Goal: Navigation & Orientation: Find specific page/section

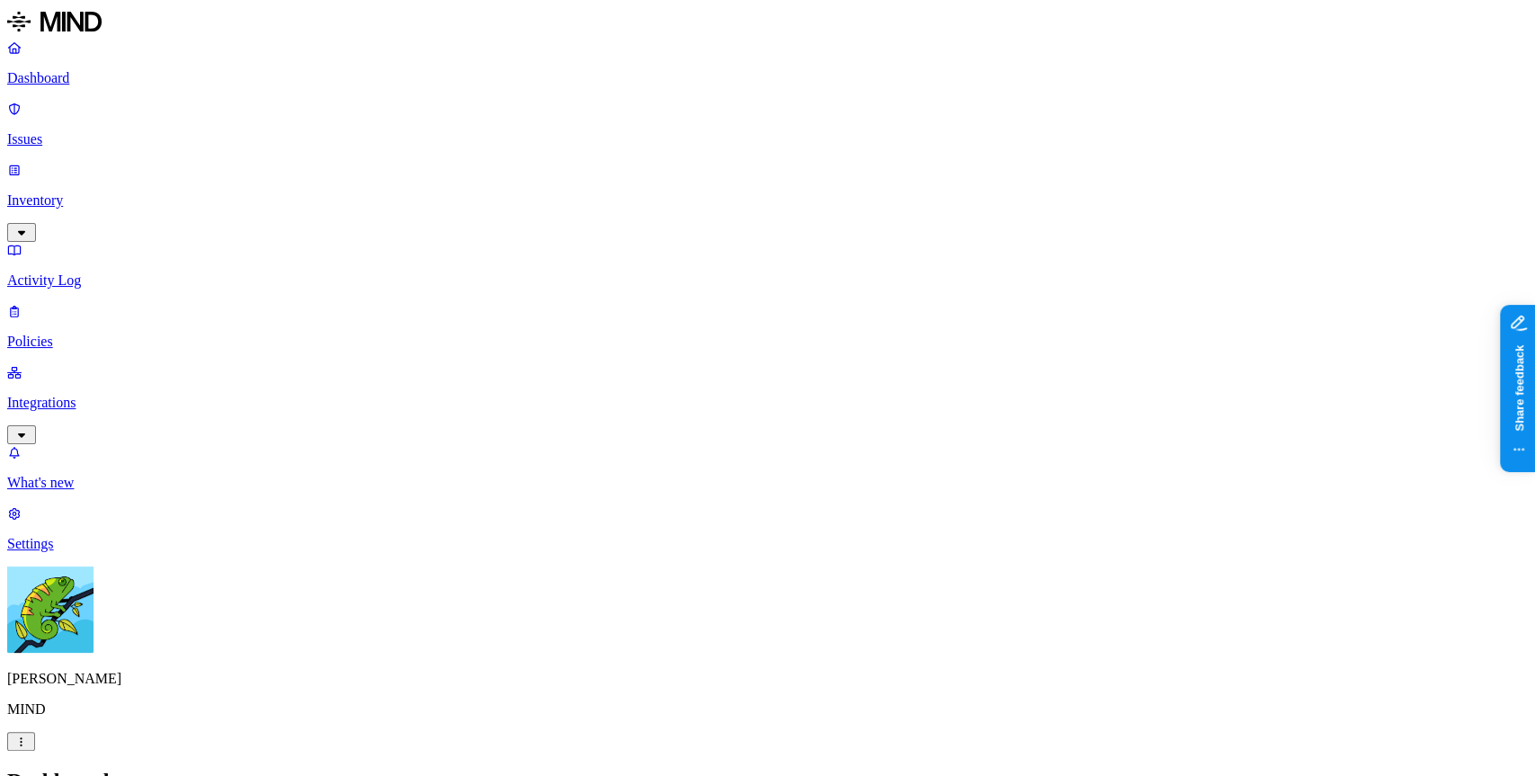
click at [176, 753] on html "Dashboard Issues Inventory Activity Log Policies Integrations What's new 1 Sett…" at bounding box center [767, 557] width 1535 height 1115
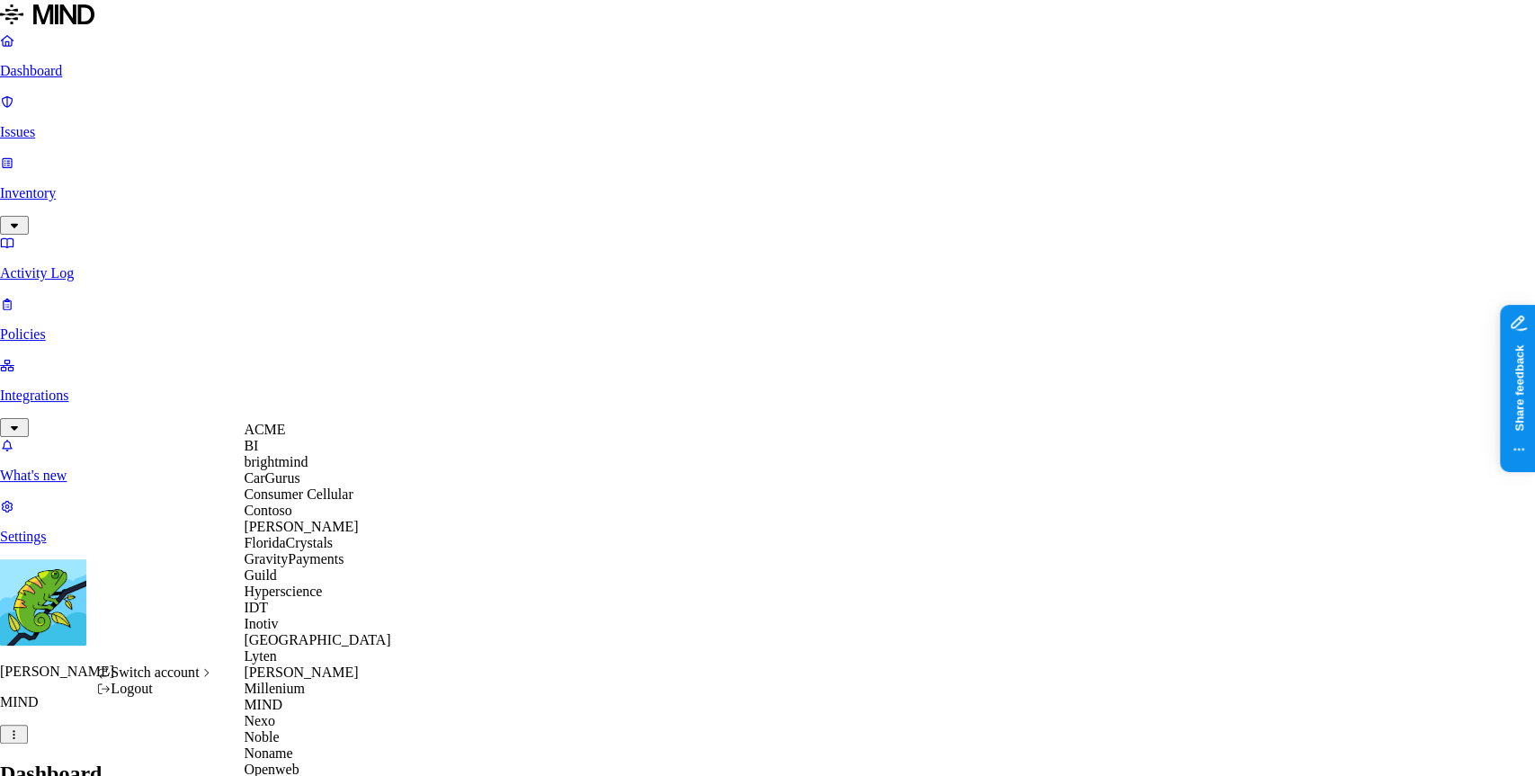
click at [302, 438] on div "ACME" at bounding box center [331, 430] width 174 height 16
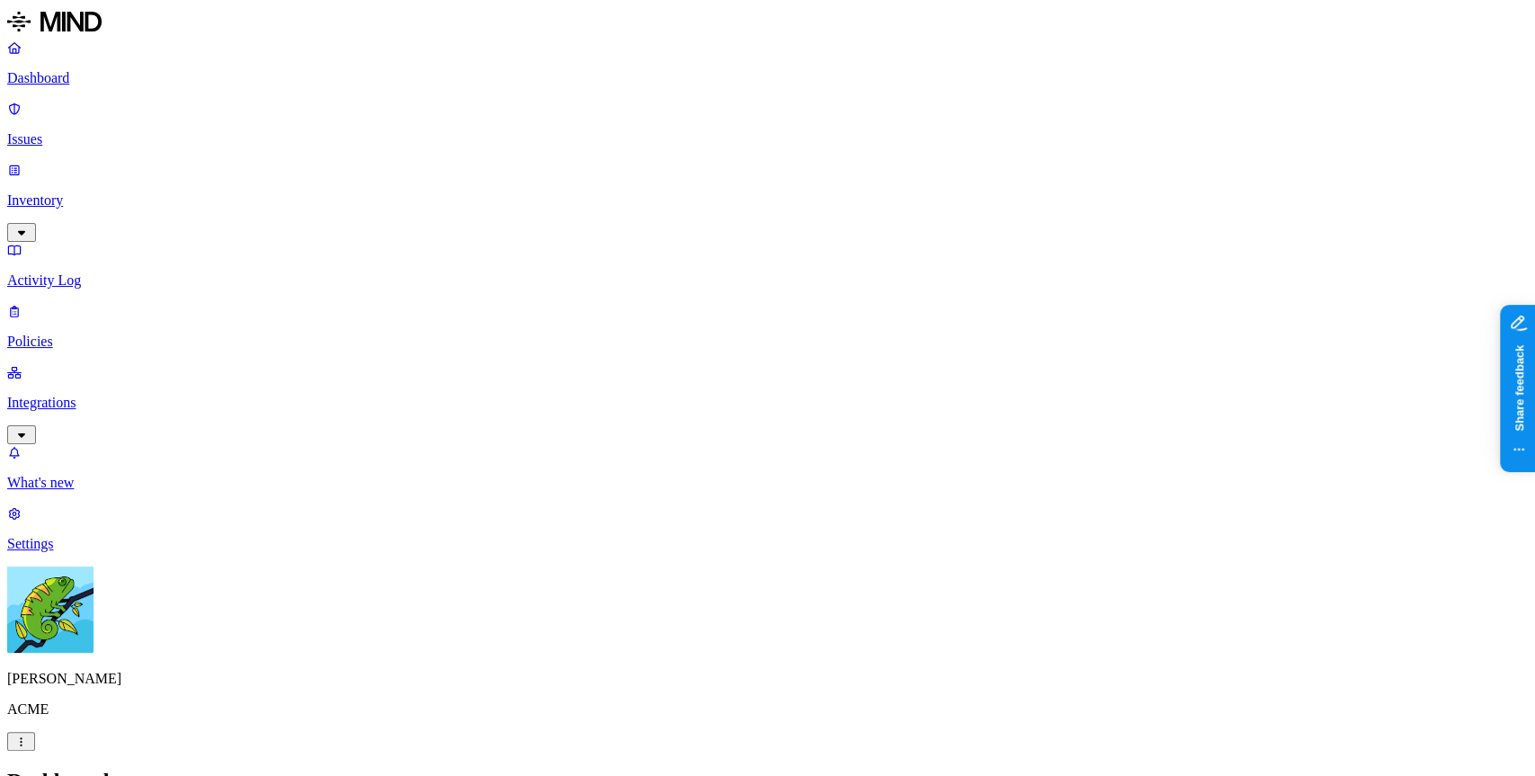
drag, startPoint x: 881, startPoint y: 85, endPoint x: 840, endPoint y: 50, distance: 54.2
drag, startPoint x: 717, startPoint y: 345, endPoint x: 651, endPoint y: 302, distance: 78.6
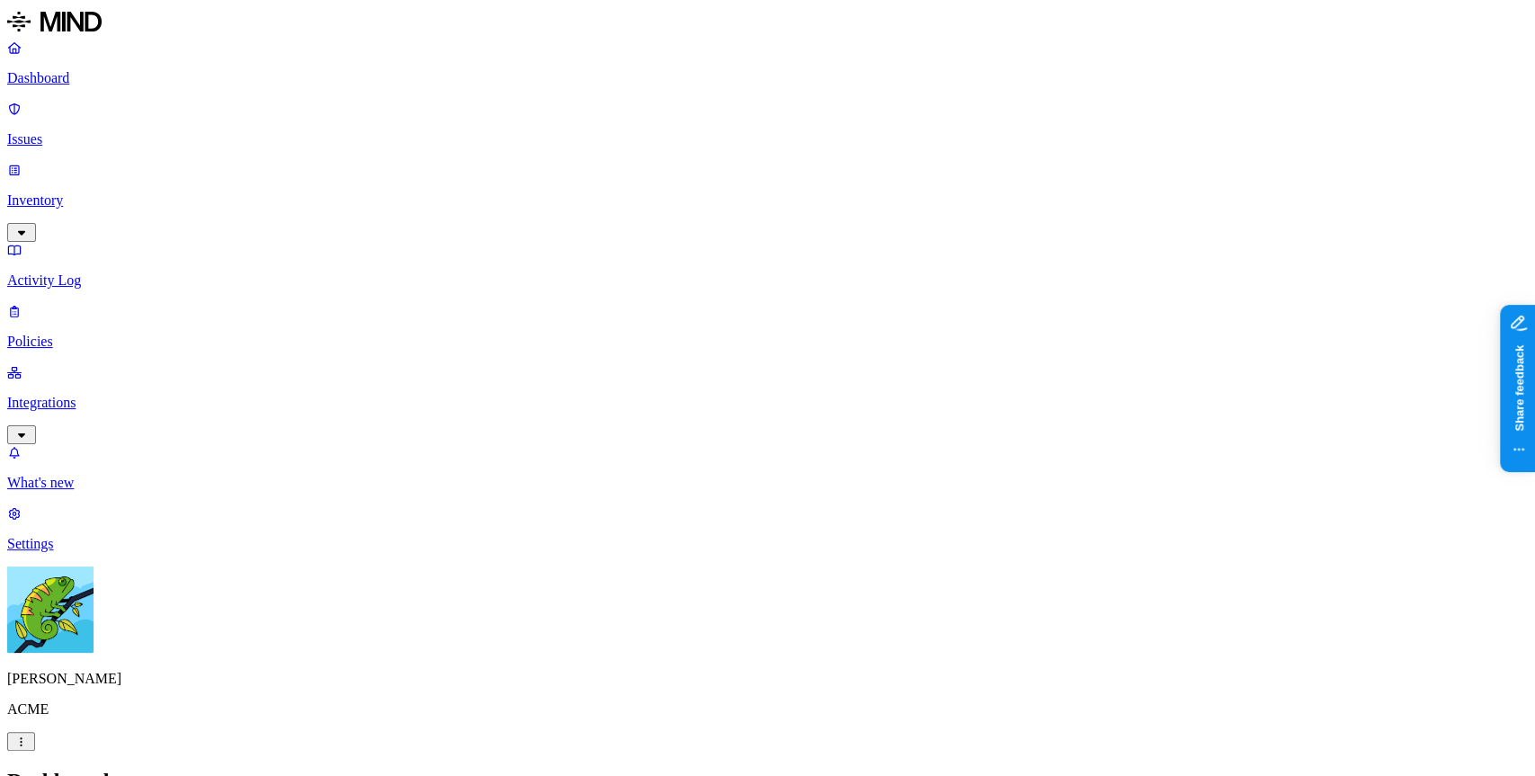
drag, startPoint x: 622, startPoint y: 305, endPoint x: 579, endPoint y: 286, distance: 47.1
drag, startPoint x: 813, startPoint y: 73, endPoint x: 514, endPoint y: 32, distance: 301.2
